Goal: Task Accomplishment & Management: Complete application form

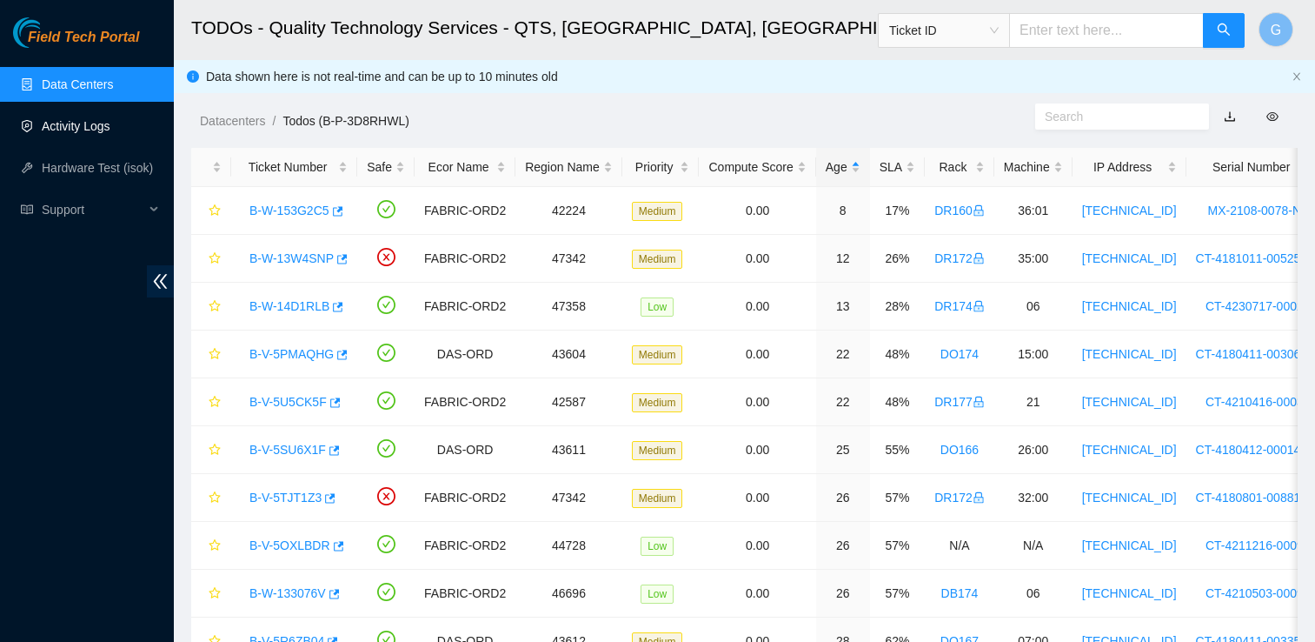
scroll to position [97, 0]
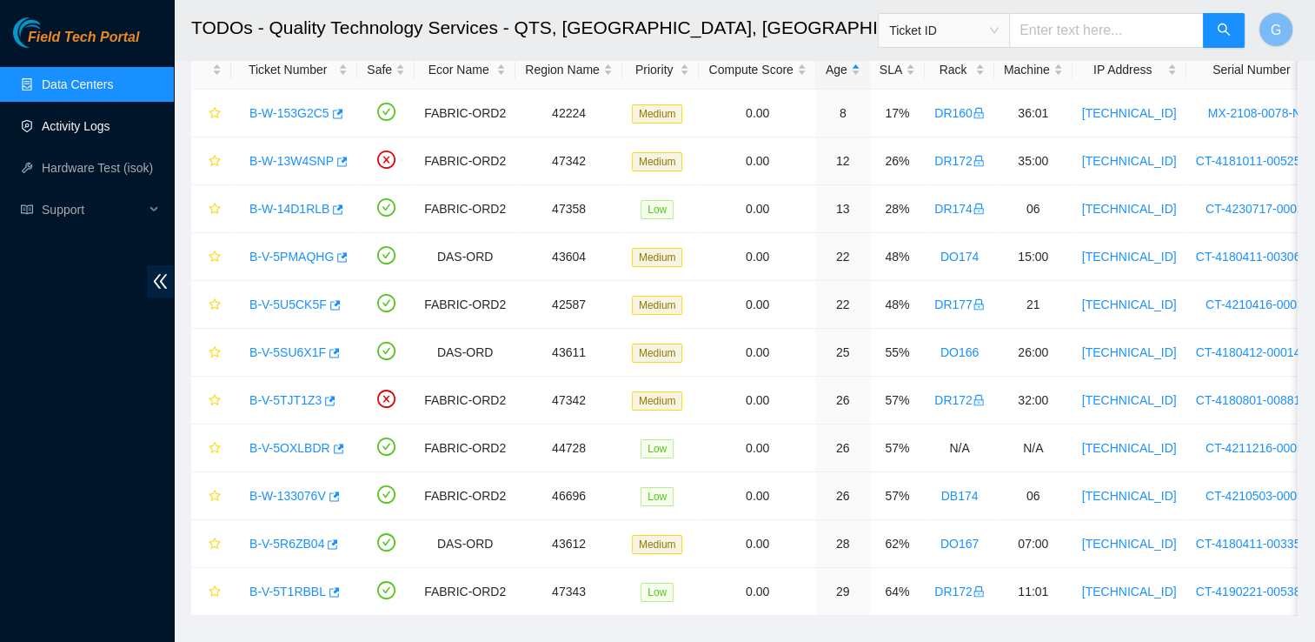
drag, startPoint x: 0, startPoint y: 0, endPoint x: 91, endPoint y: 127, distance: 156.3
click at [91, 127] on link "Activity Logs" at bounding box center [76, 126] width 69 height 14
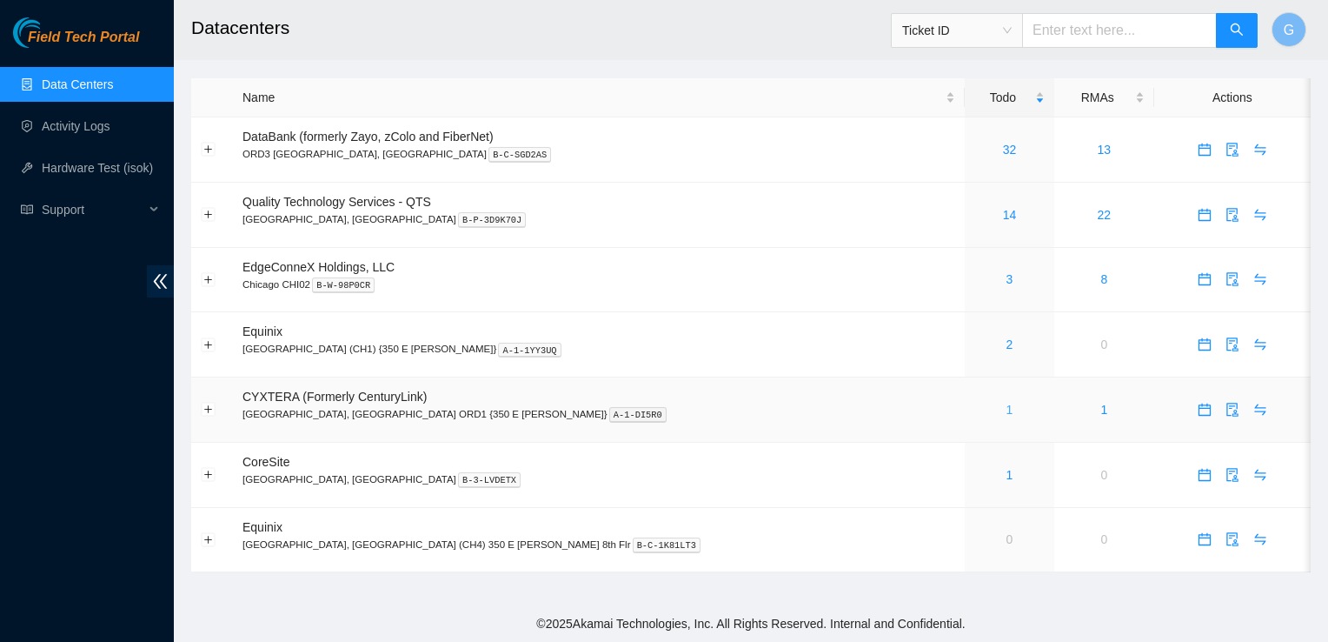
click at [1007, 406] on link "1" at bounding box center [1010, 409] width 7 height 14
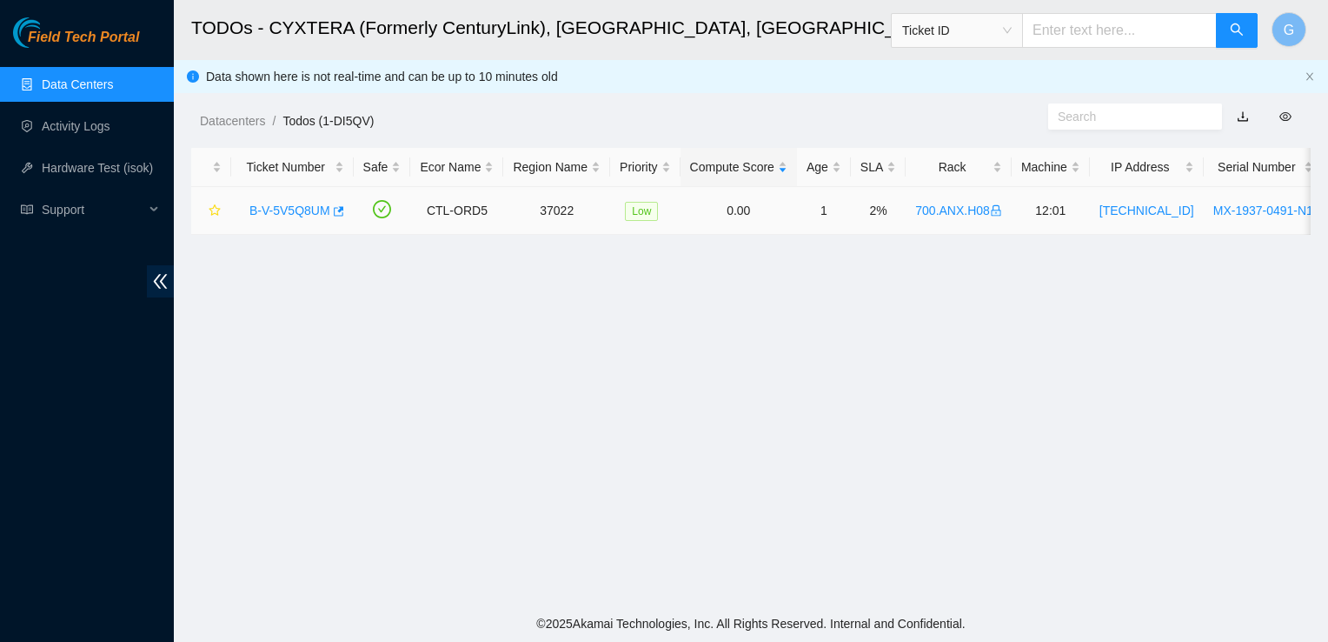
click at [299, 211] on link "B-V-5V5Q8UM" at bounding box center [289, 210] width 81 height 14
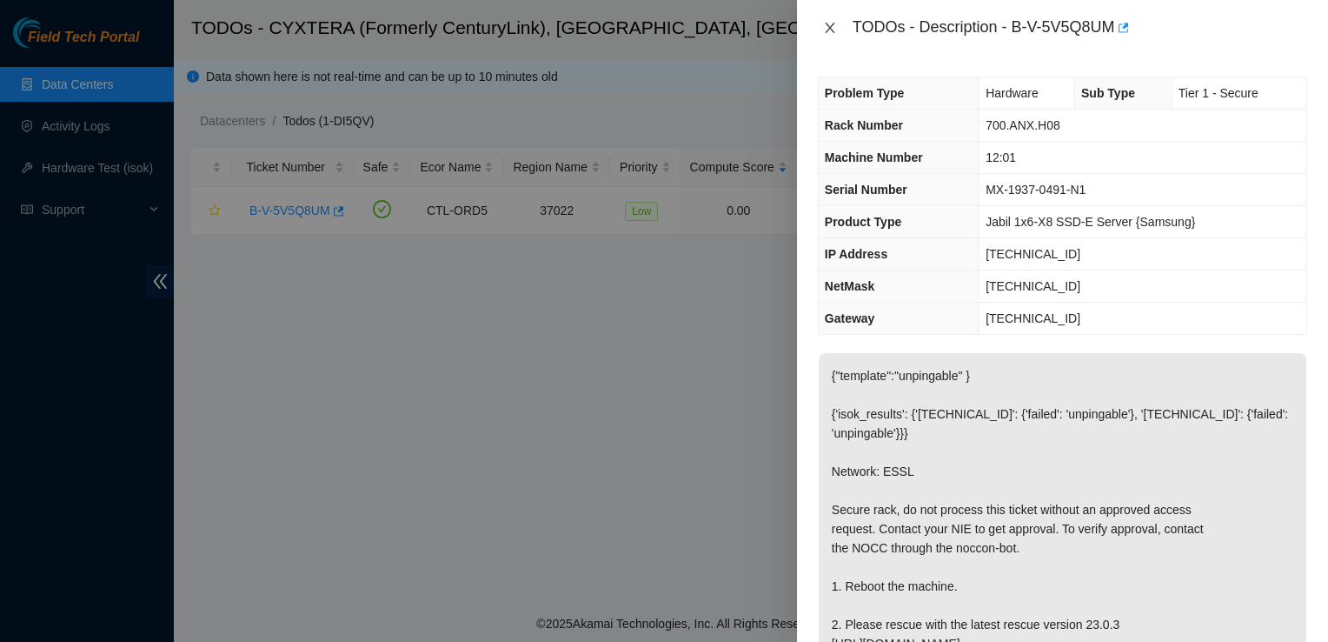
click at [831, 27] on icon "close" at bounding box center [830, 28] width 10 height 10
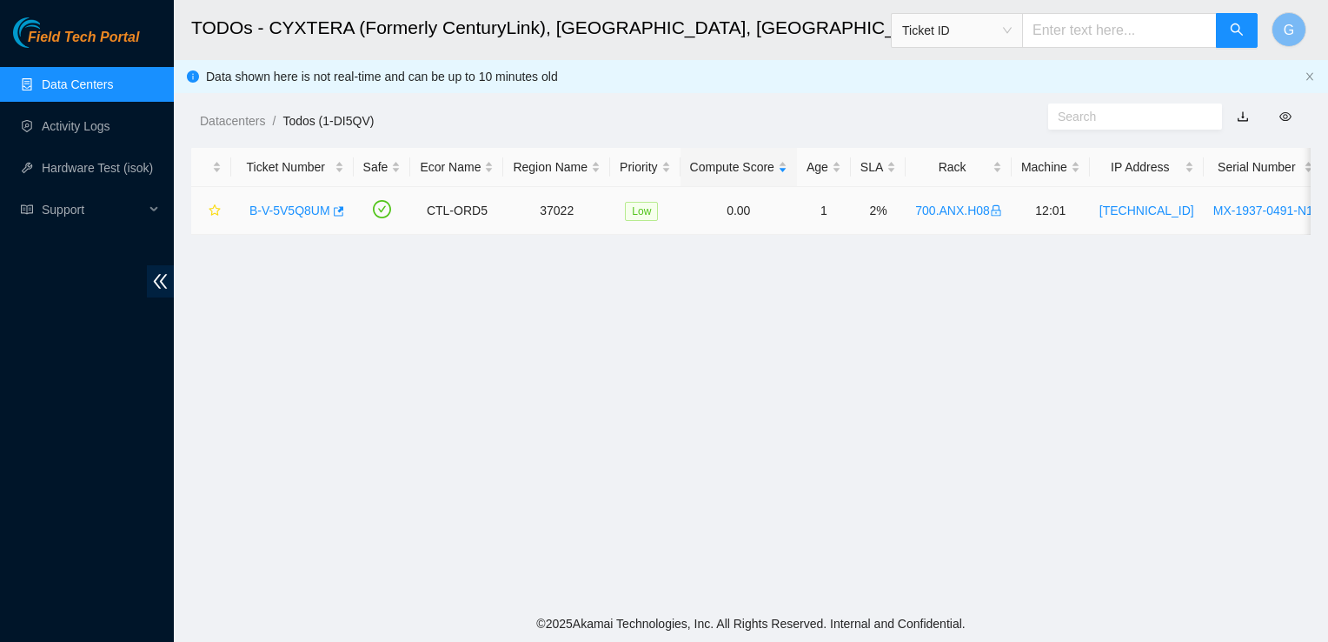
click at [304, 208] on link "B-V-5V5Q8UM" at bounding box center [289, 210] width 81 height 14
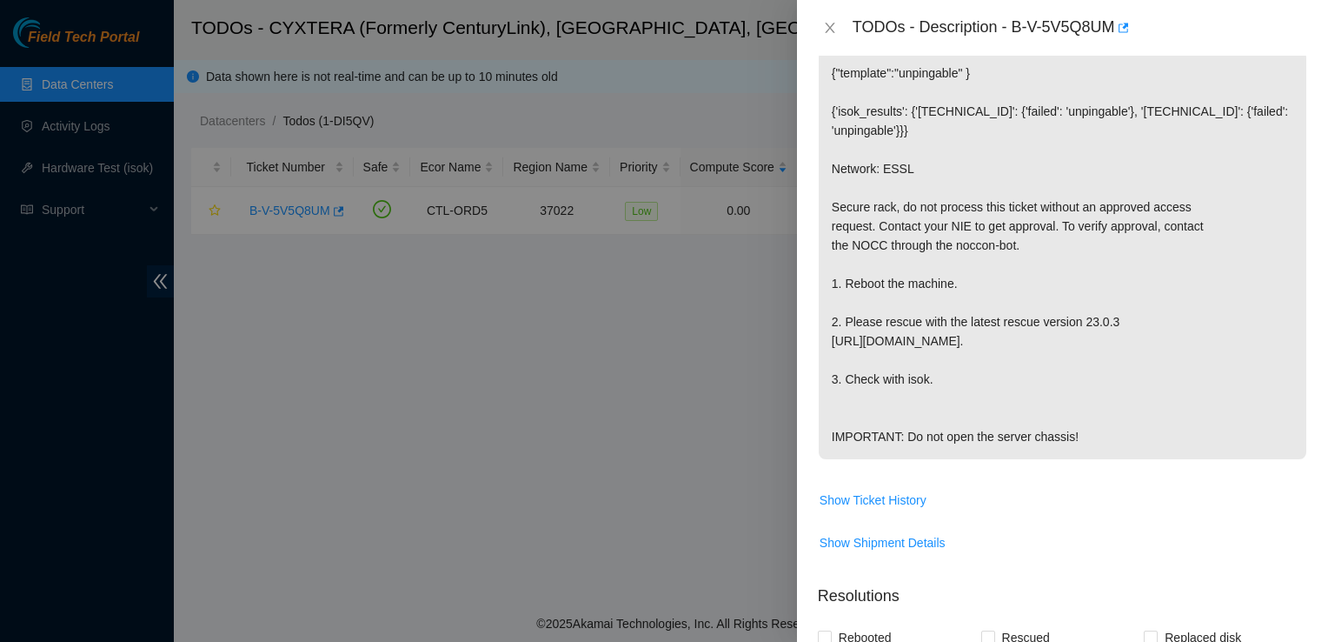
scroll to position [522, 0]
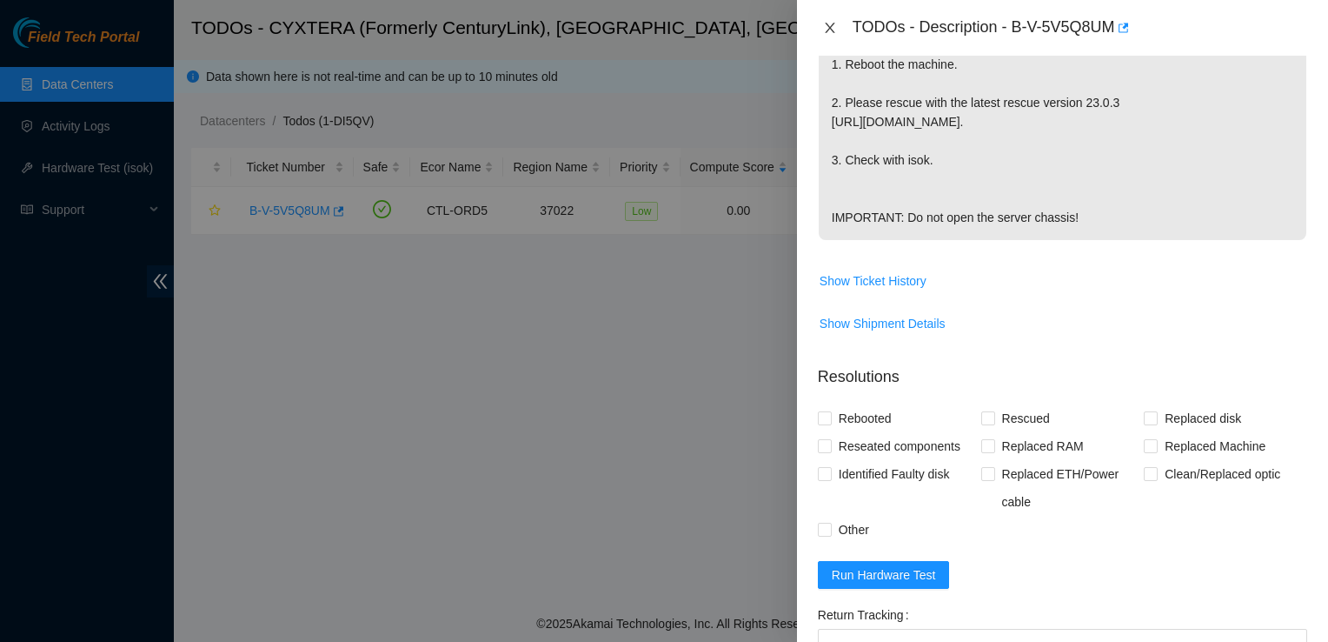
click at [829, 23] on icon "close" at bounding box center [830, 28] width 14 height 14
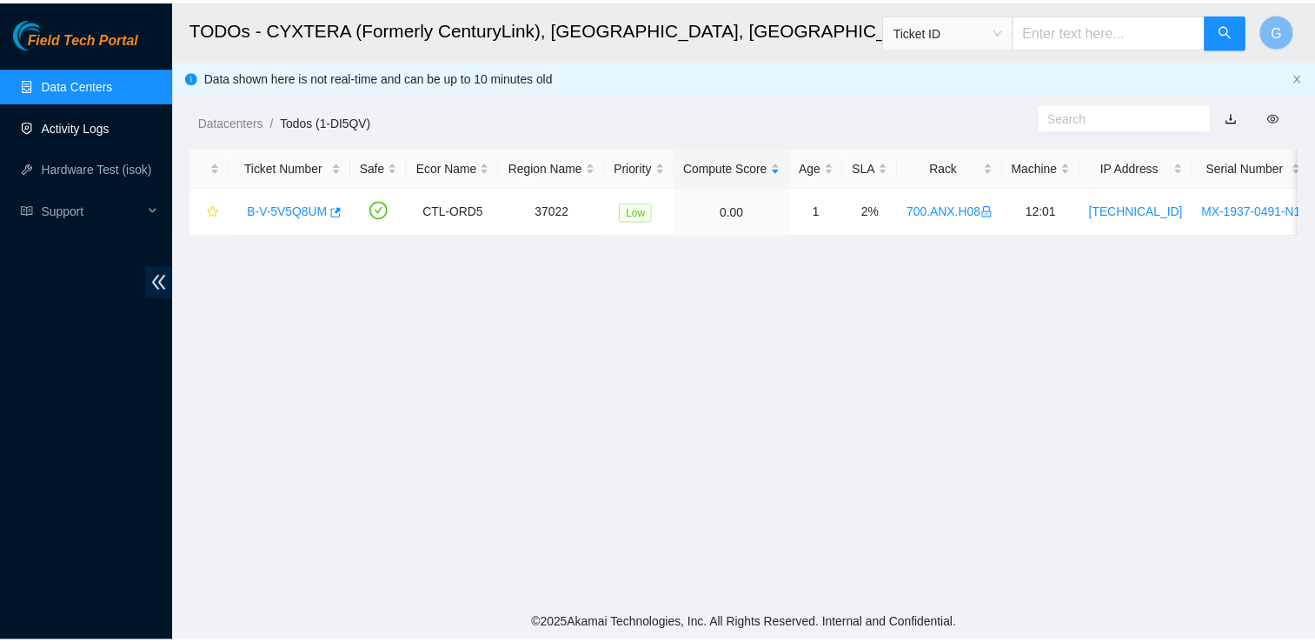
scroll to position [504, 0]
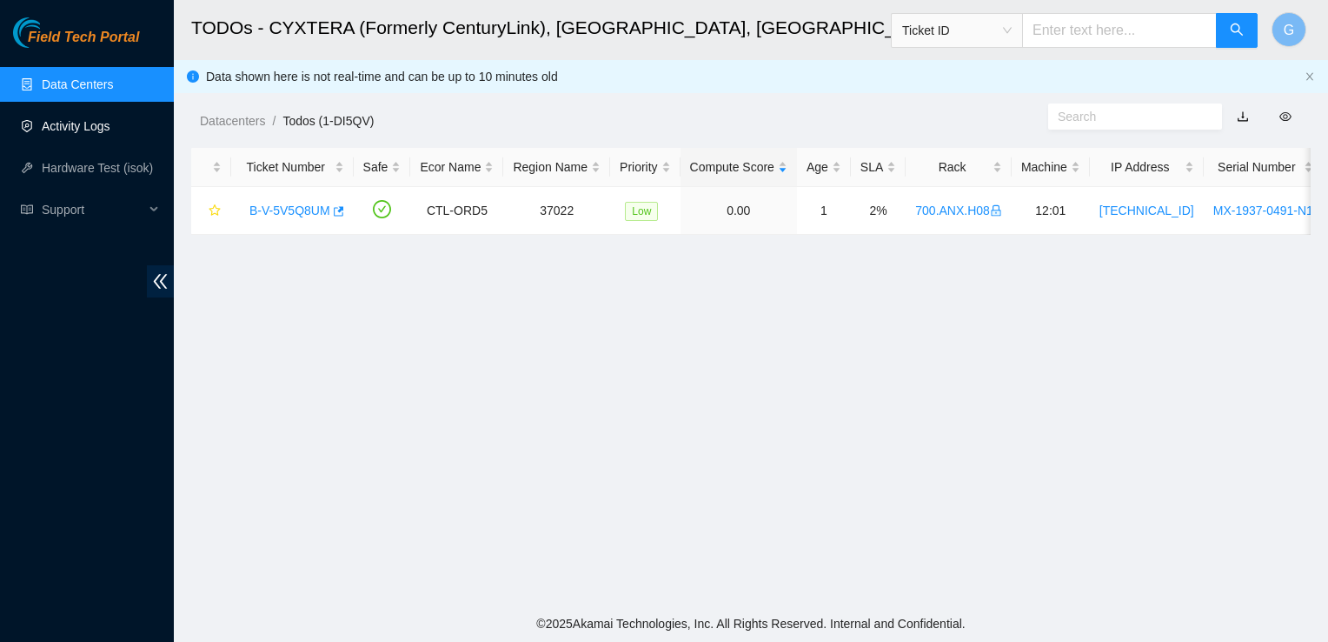
click at [96, 133] on link "Activity Logs" at bounding box center [76, 126] width 69 height 14
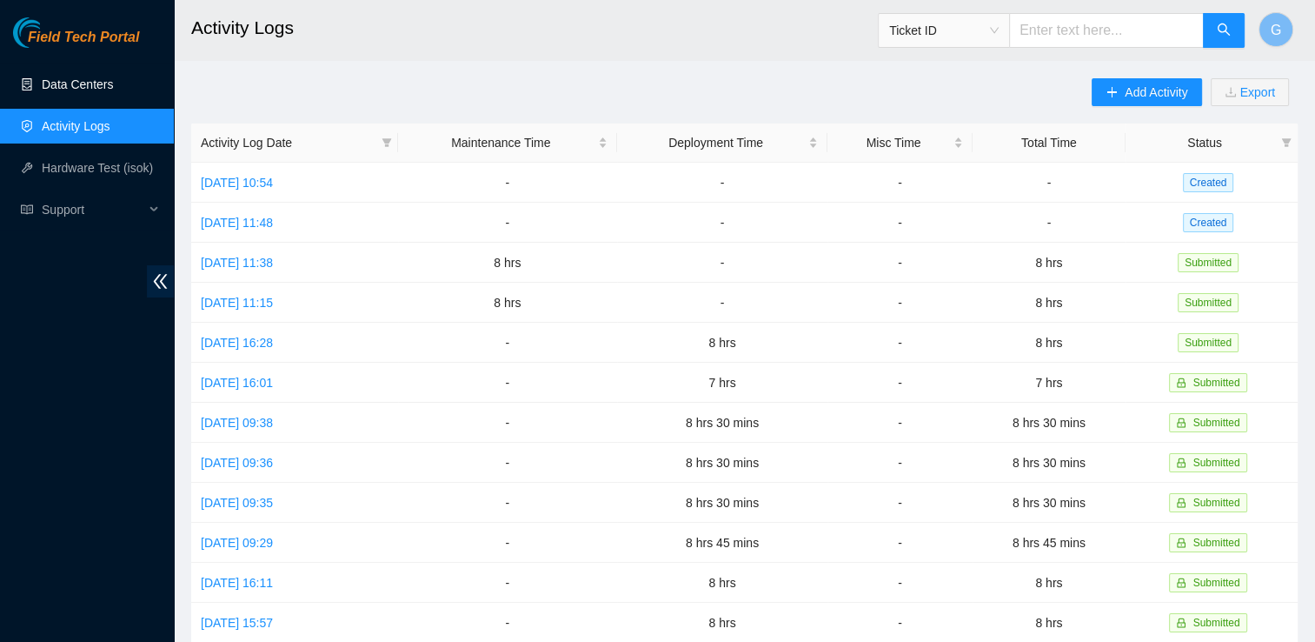
click at [94, 84] on link "Data Centers" at bounding box center [77, 84] width 71 height 14
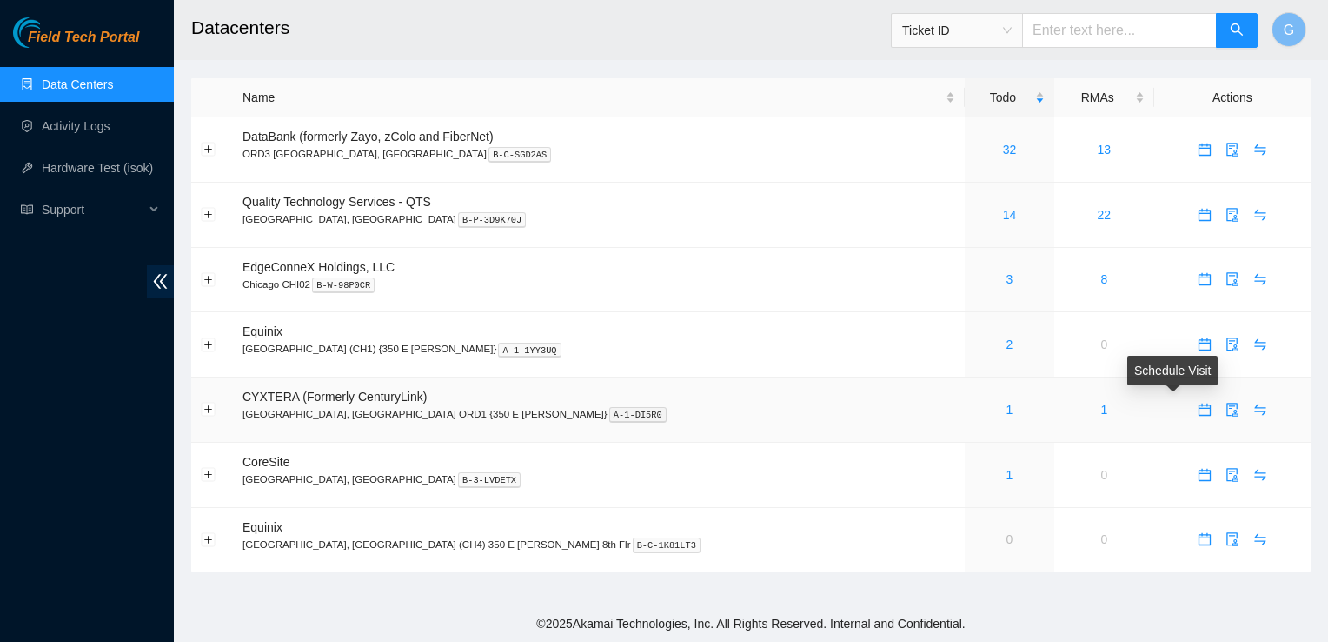
click at [1199, 405] on icon "calendar" at bounding box center [1205, 409] width 12 height 12
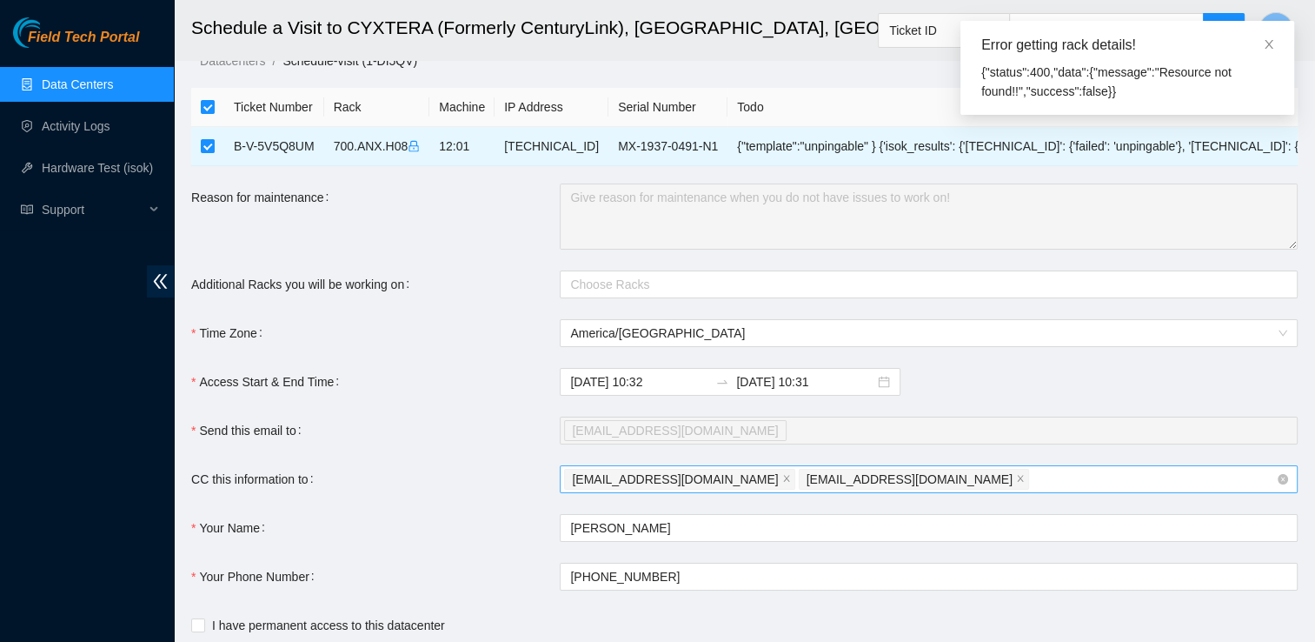
scroll to position [129, 0]
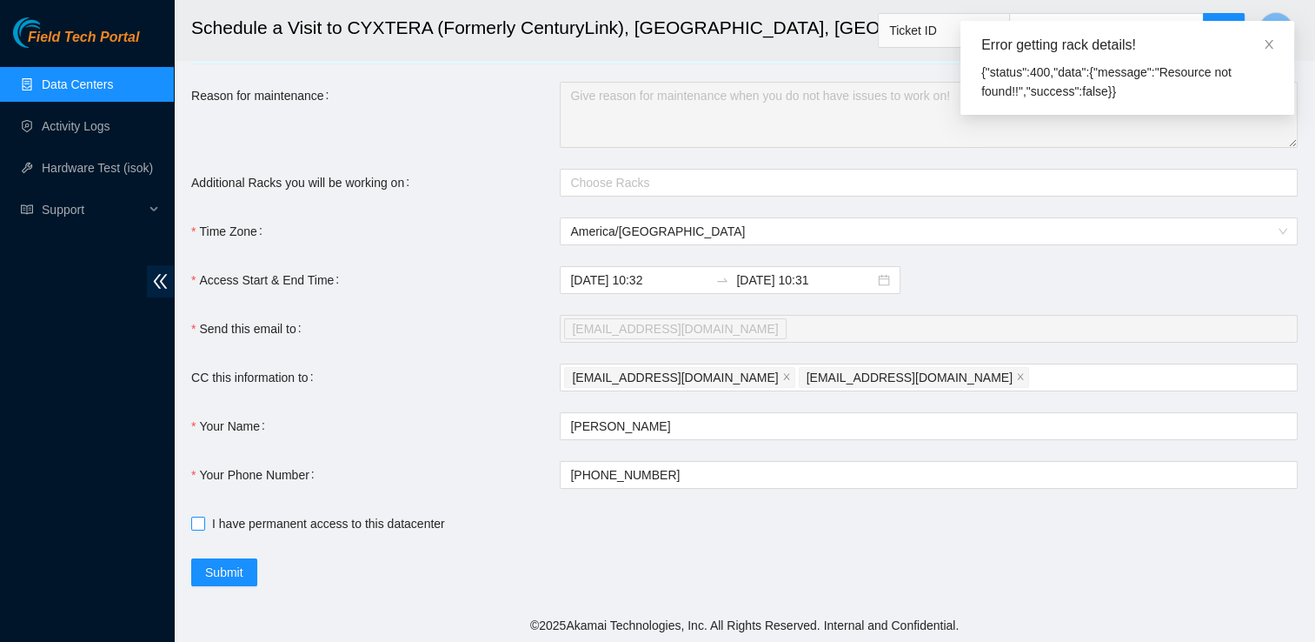
click at [213, 526] on span "I have permanent access to this datacenter" at bounding box center [328, 523] width 247 height 19
click at [203, 526] on input "I have permanent access to this datacenter" at bounding box center [197, 522] width 12 height 12
checkbox input "true"
click at [205, 565] on span "Submit" at bounding box center [224, 571] width 38 height 19
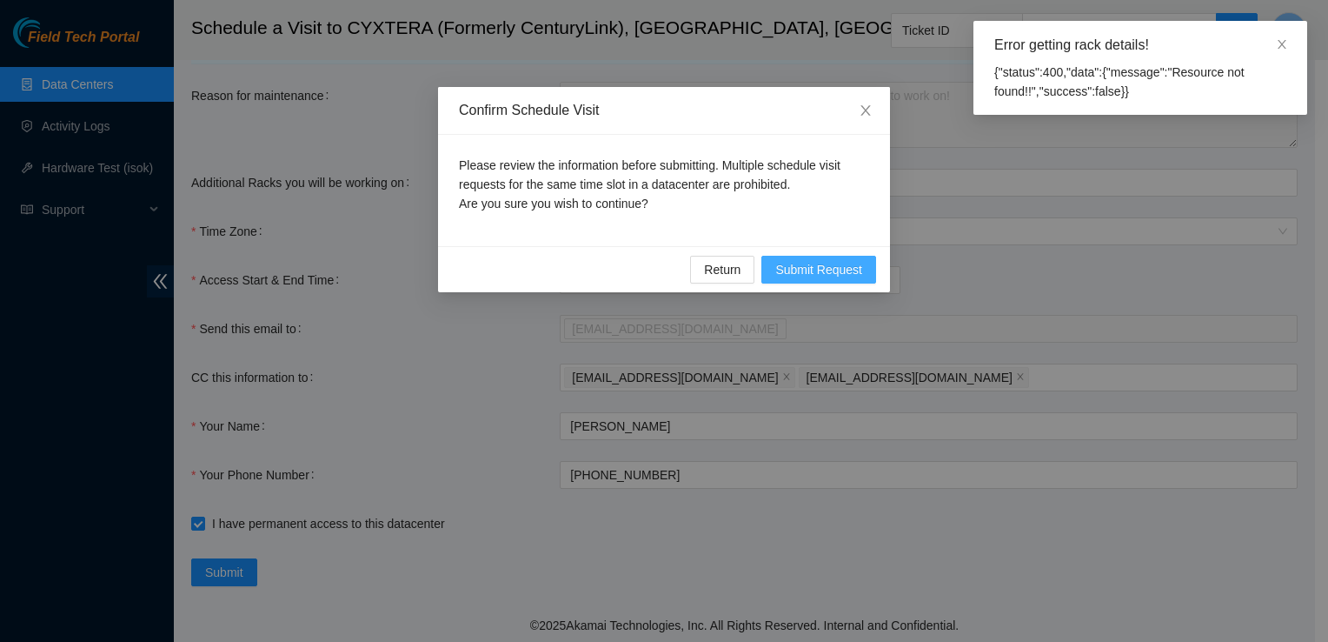
click at [830, 265] on span "Submit Request" at bounding box center [818, 269] width 87 height 19
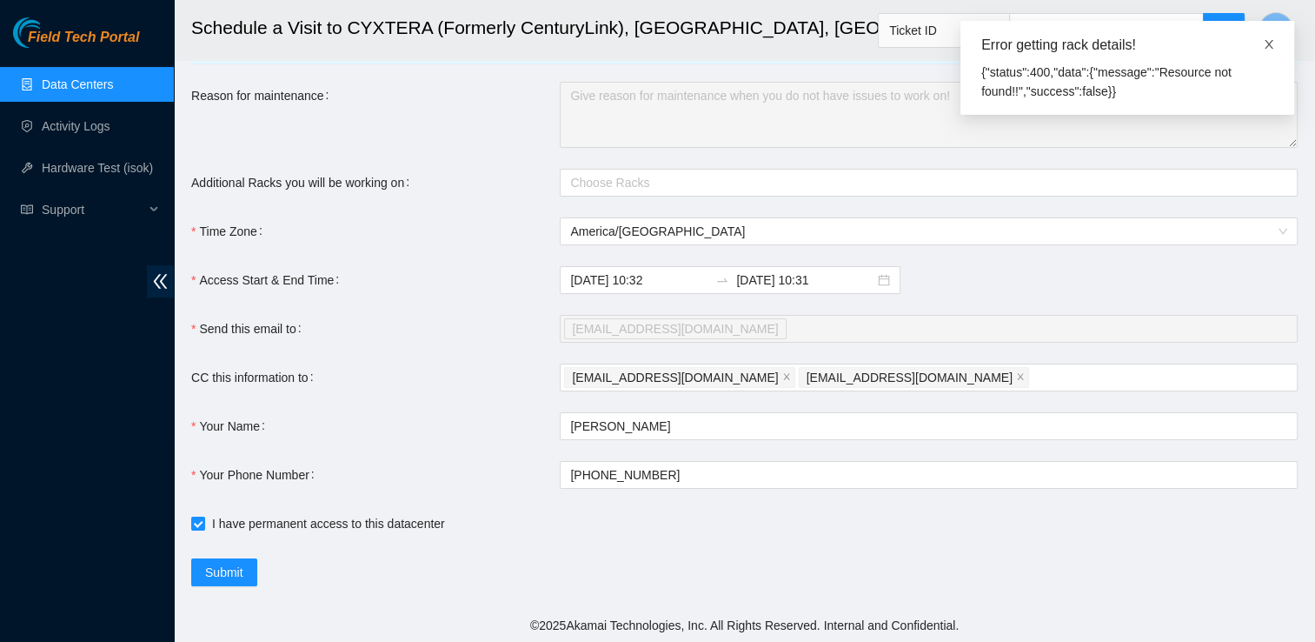
click at [1272, 49] on icon "close" at bounding box center [1269, 44] width 9 height 9
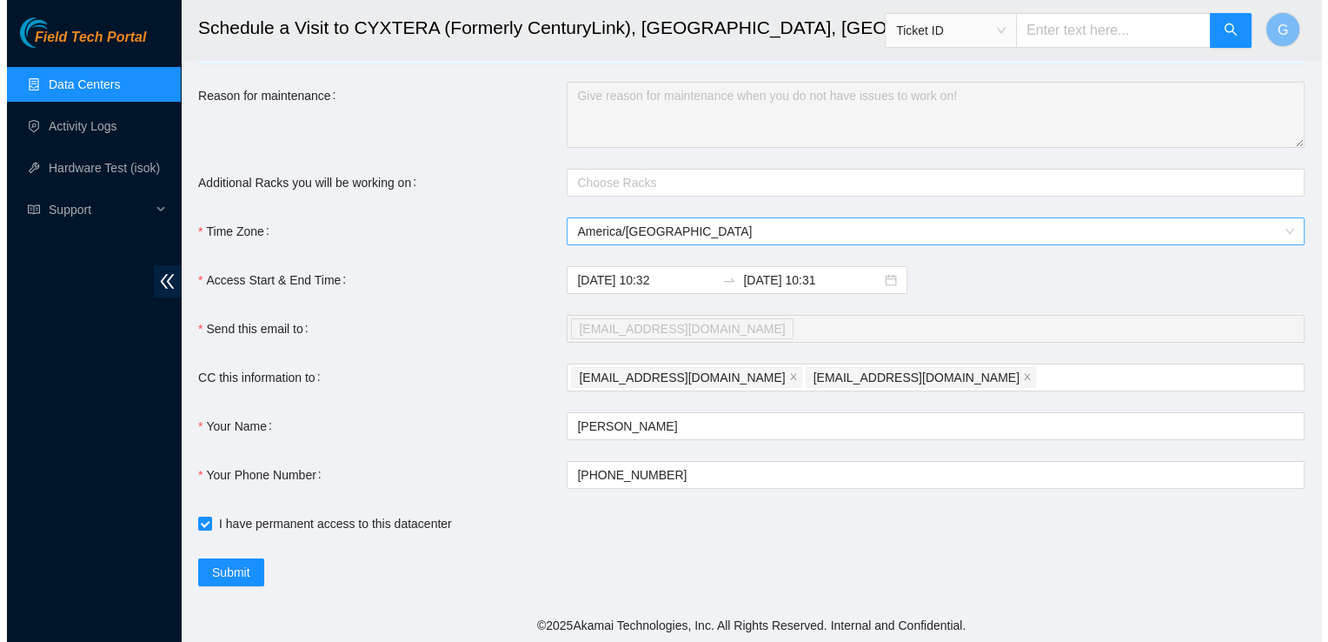
scroll to position [0, 0]
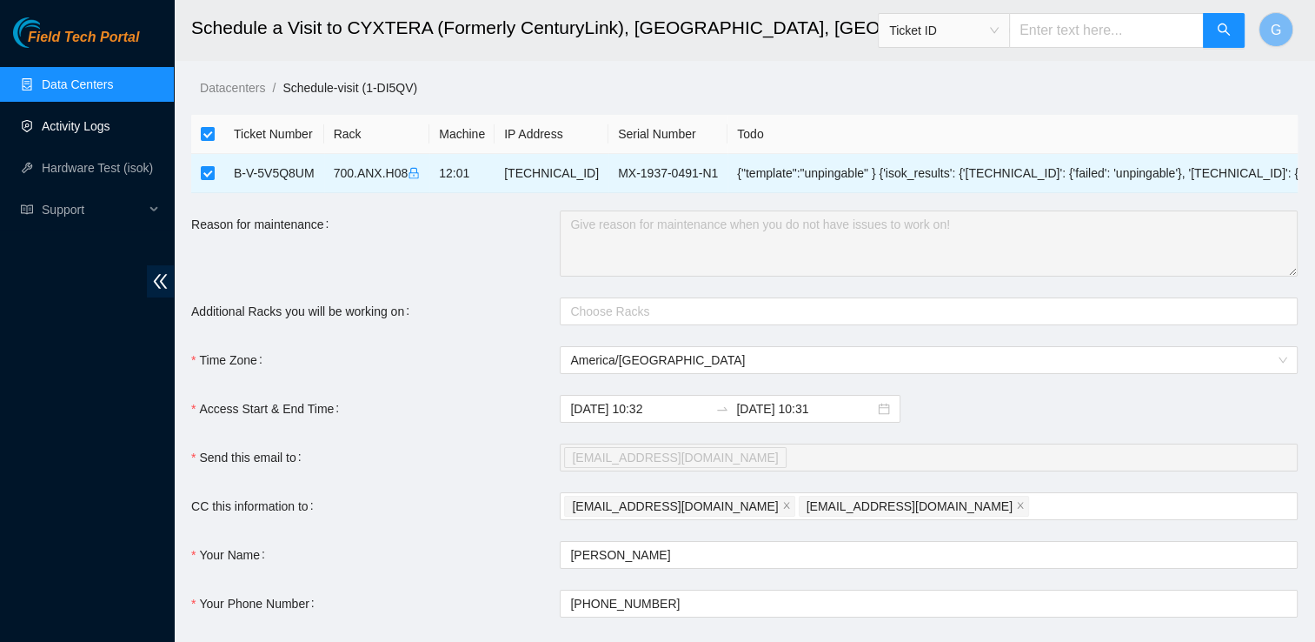
click at [87, 120] on link "Activity Logs" at bounding box center [76, 126] width 69 height 14
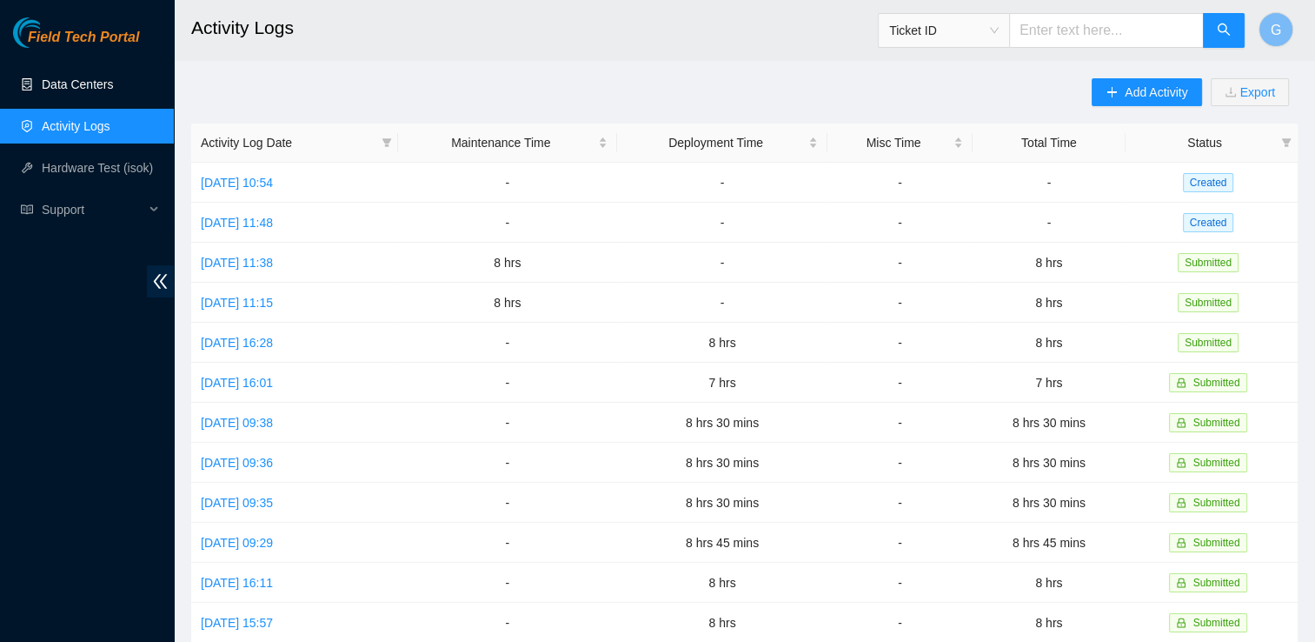
click at [83, 85] on link "Data Centers" at bounding box center [77, 84] width 71 height 14
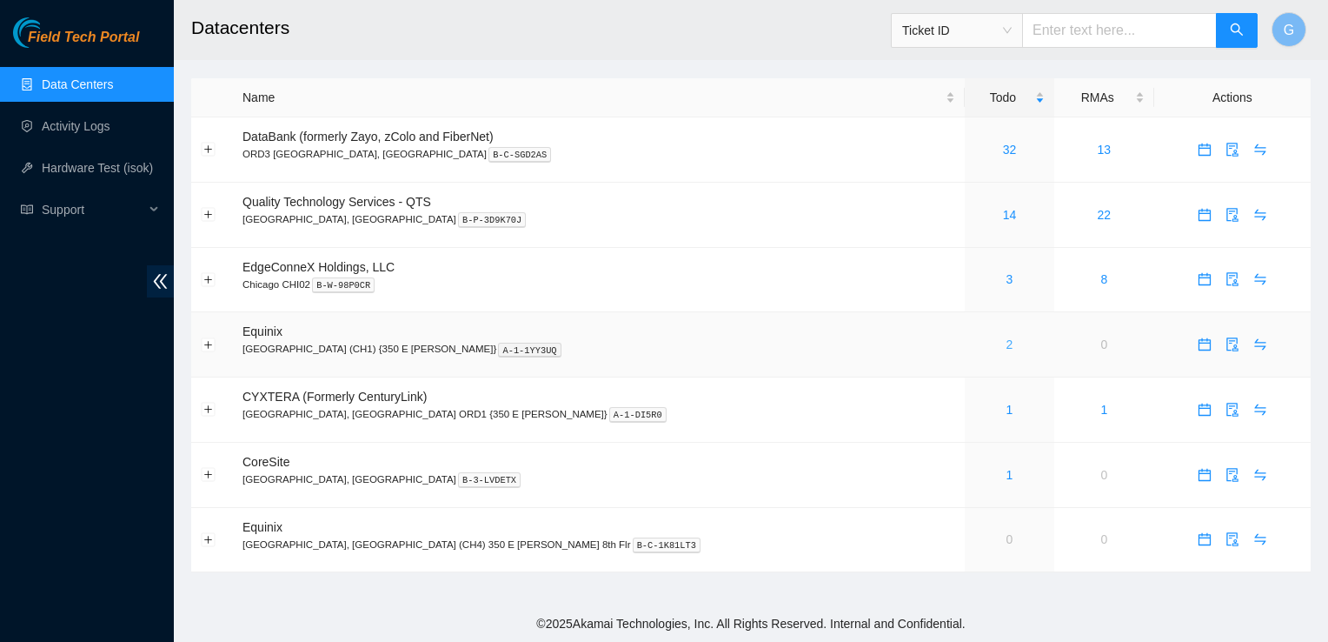
click at [1007, 338] on link "2" at bounding box center [1010, 344] width 7 height 14
click at [1007, 407] on link "1" at bounding box center [1010, 409] width 7 height 14
click at [1007, 409] on link "1" at bounding box center [1010, 409] width 7 height 14
click at [1007, 343] on link "2" at bounding box center [1010, 344] width 7 height 14
click at [1007, 409] on link "1" at bounding box center [1010, 409] width 7 height 14
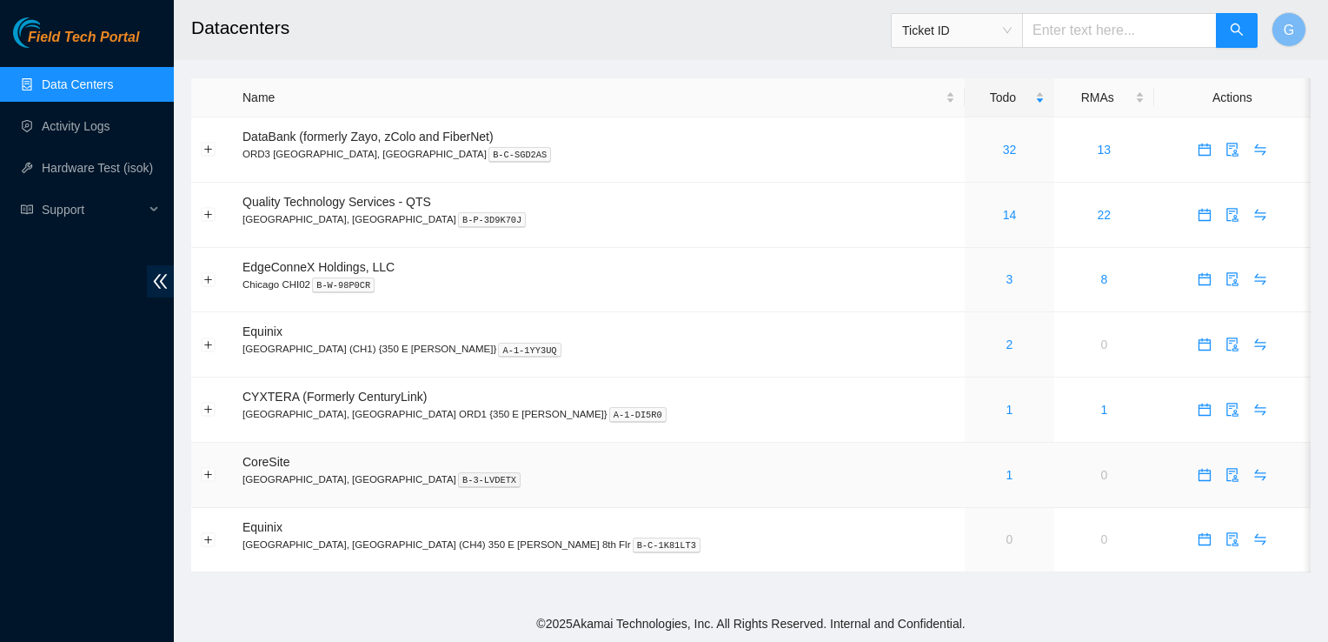
click at [974, 466] on div "1" at bounding box center [1009, 474] width 70 height 19
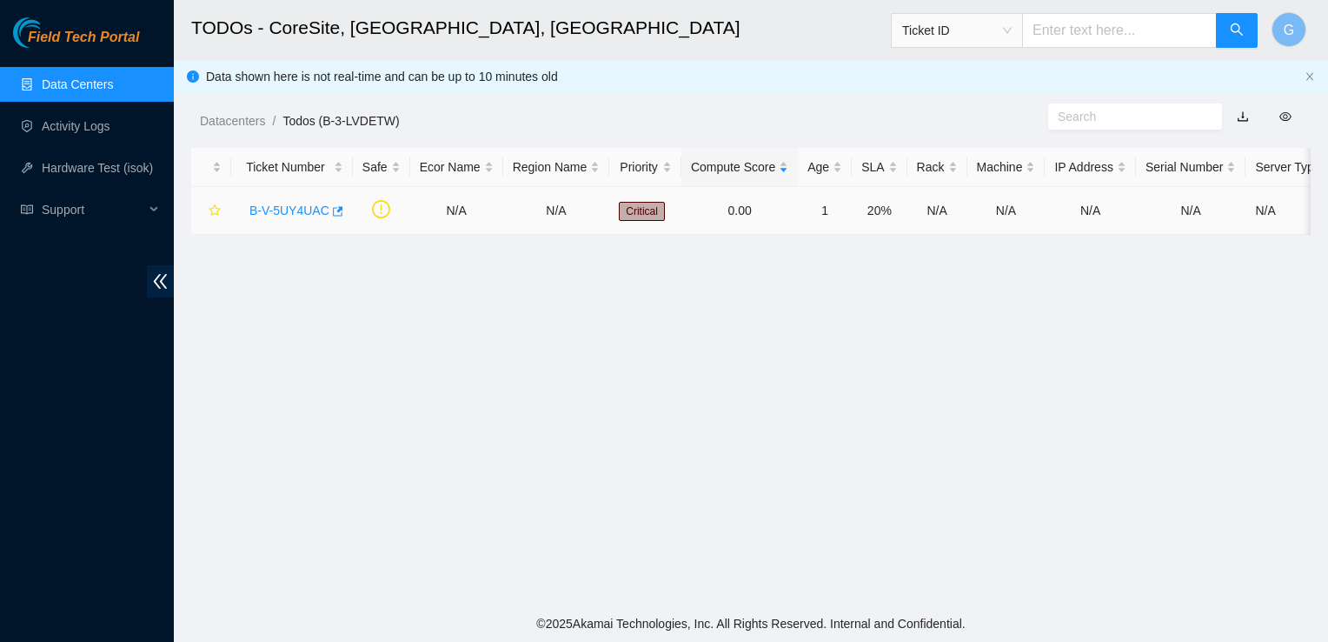
click at [291, 210] on link "B-V-5UY4UAC" at bounding box center [289, 210] width 80 height 14
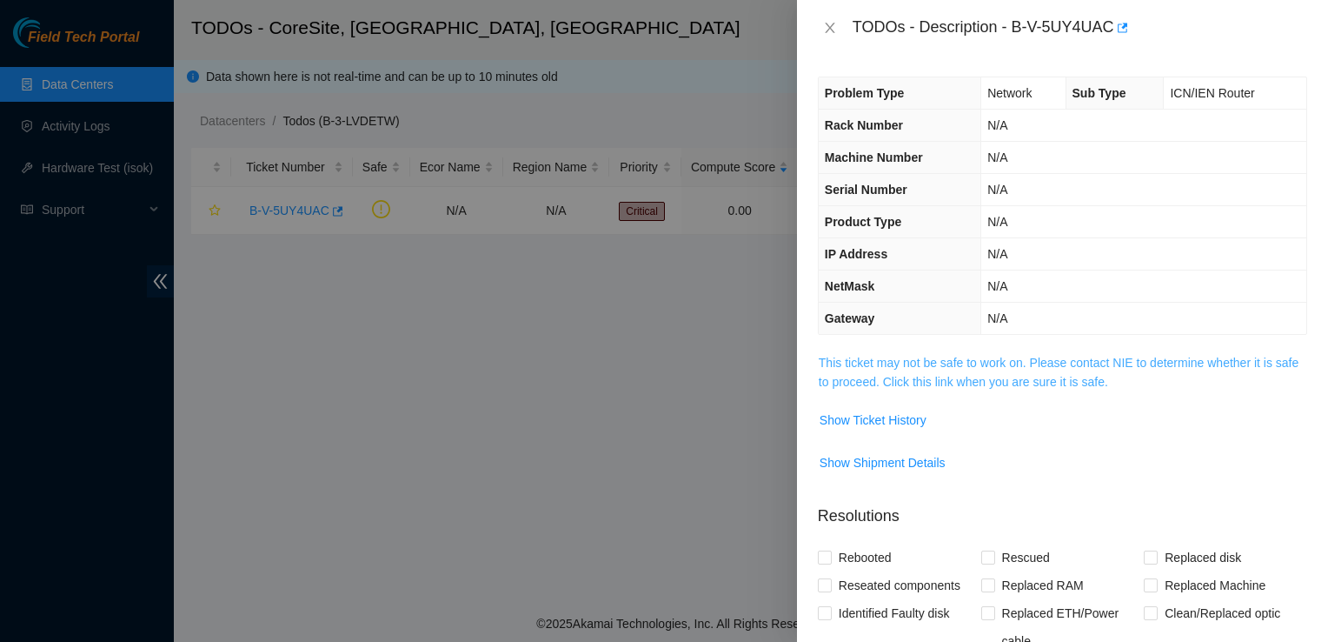
click at [1015, 376] on link "This ticket may not be safe to work on. Please contact NIE to determine whether…" at bounding box center [1059, 372] width 480 height 33
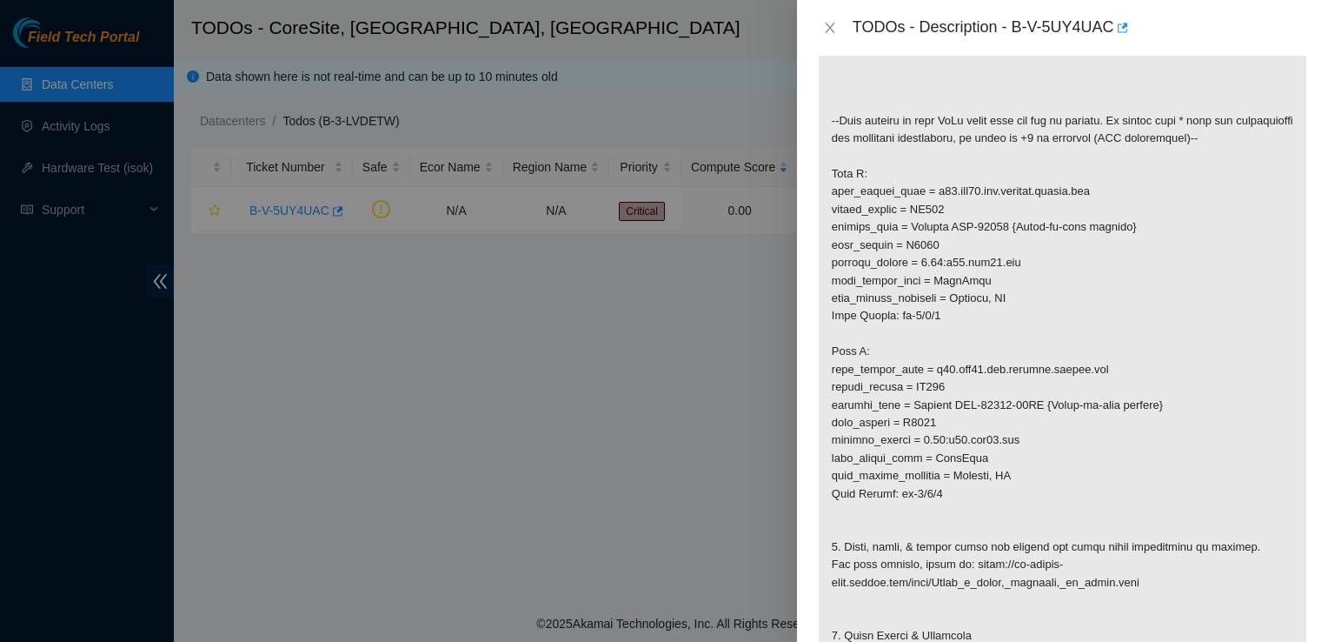
scroll to position [522, 0]
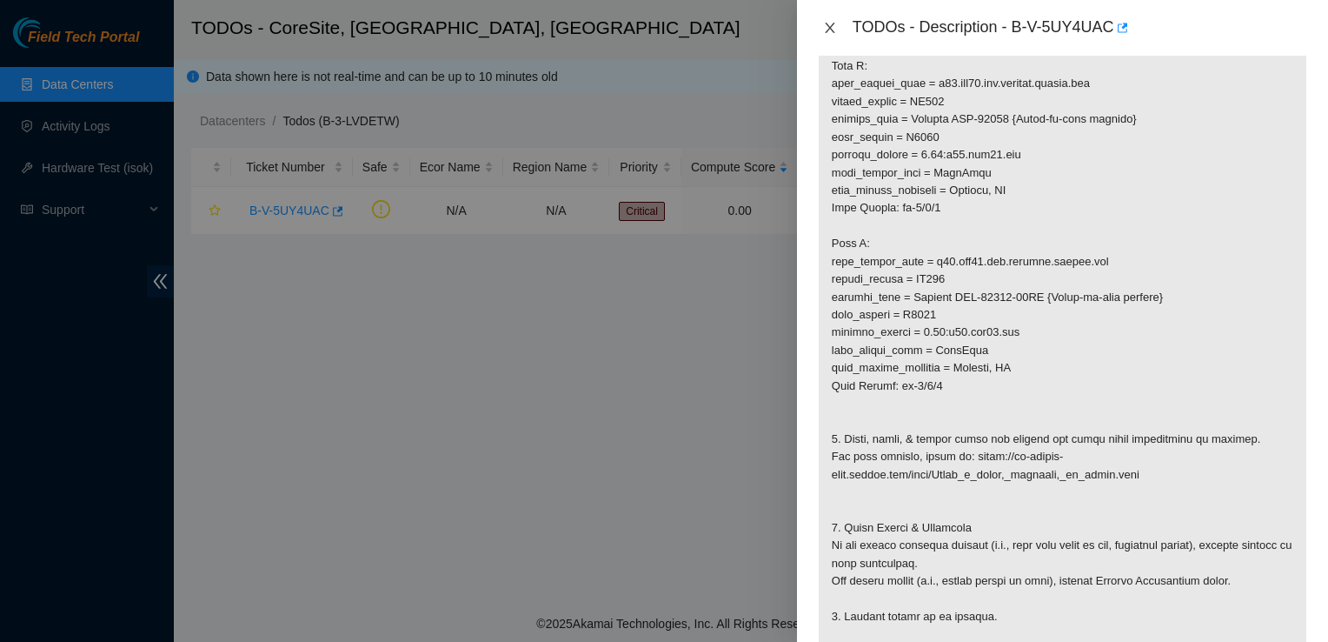
click at [828, 21] on icon "close" at bounding box center [830, 28] width 14 height 14
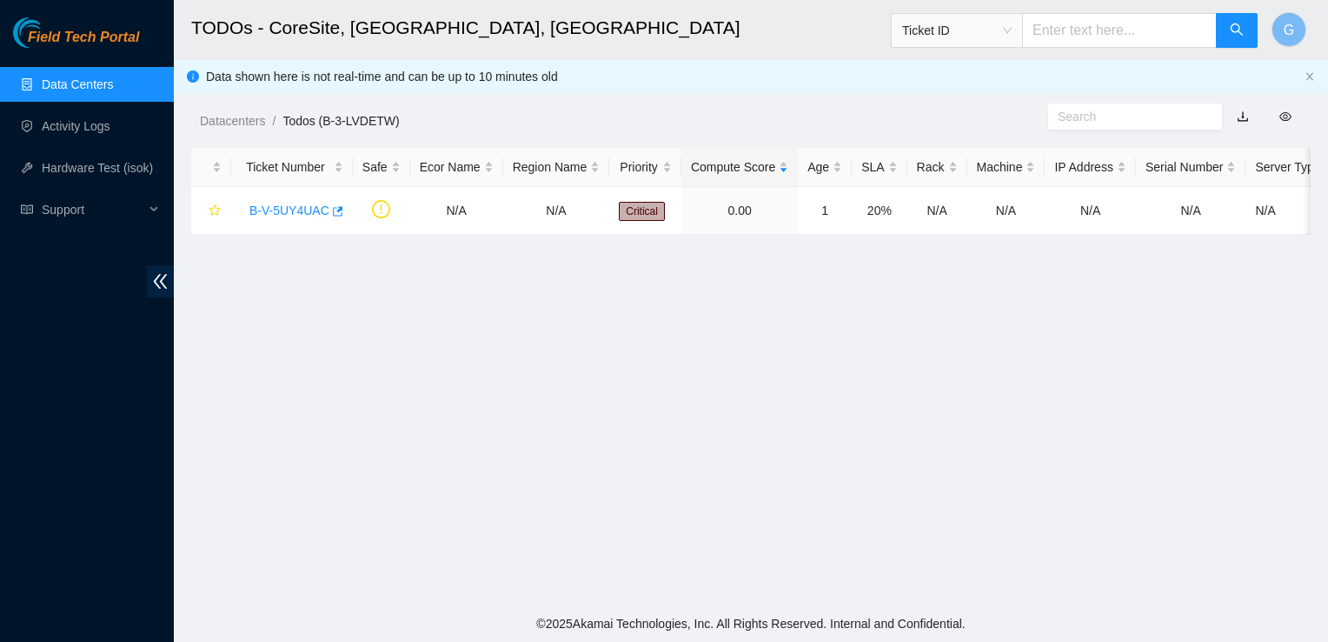
scroll to position [356, 0]
